Goal: Navigation & Orientation: Find specific page/section

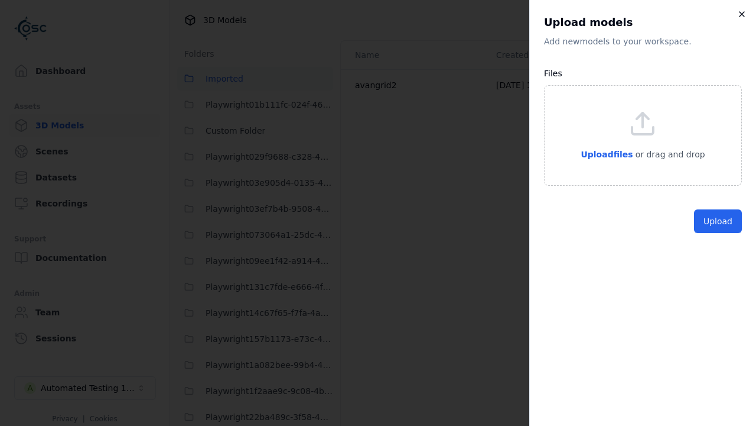
click at [745, 16] on icon "button" at bounding box center [742, 13] width 9 height 9
click at [742, 14] on icon "button" at bounding box center [742, 14] width 5 height 5
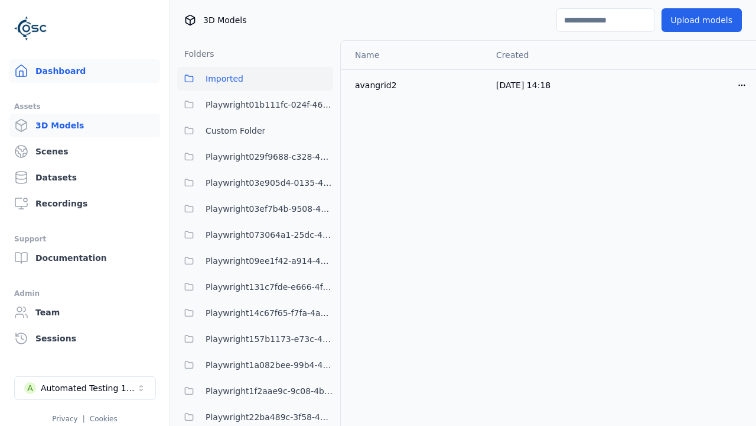
click at [73, 73] on link "Dashboard" at bounding box center [84, 71] width 151 height 24
click at [80, 71] on link "Dashboard" at bounding box center [84, 71] width 151 height 24
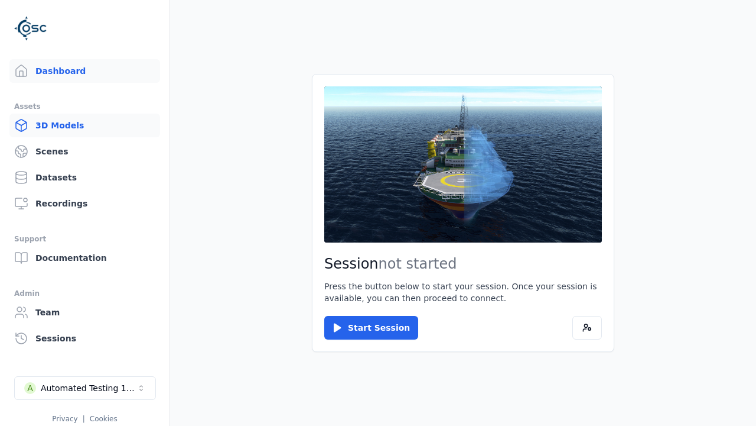
click at [92, 120] on link "3D Models" at bounding box center [84, 125] width 151 height 24
click at [80, 125] on link "3D Models" at bounding box center [84, 125] width 151 height 24
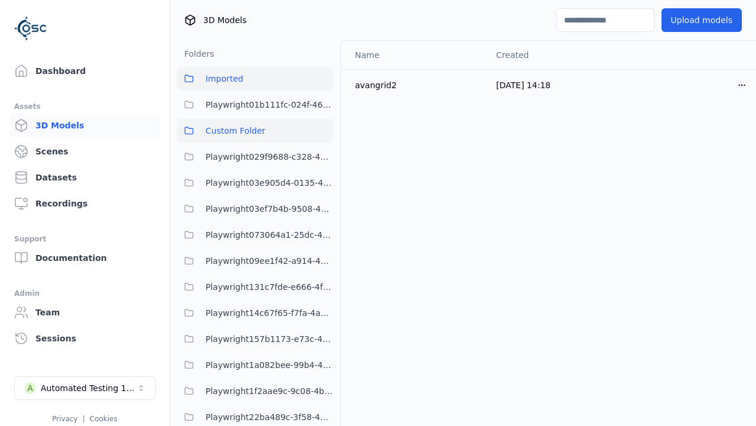
click at [233, 119] on button "Custom Folder" at bounding box center [255, 131] width 156 height 24
click at [255, 131] on span "Custom Folder" at bounding box center [236, 131] width 60 height 14
click at [238, 81] on span "Imported" at bounding box center [225, 79] width 38 height 14
click at [255, 79] on button "Imported" at bounding box center [255, 79] width 156 height 24
